Goal: Transaction & Acquisition: Purchase product/service

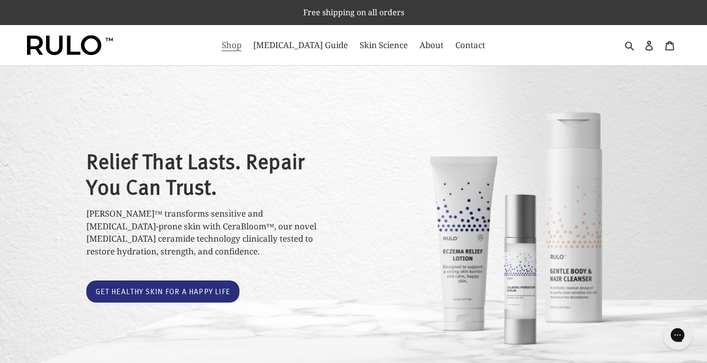
click at [242, 48] on span "Shop" at bounding box center [232, 45] width 20 height 12
